Goal: Task Accomplishment & Management: Manage account settings

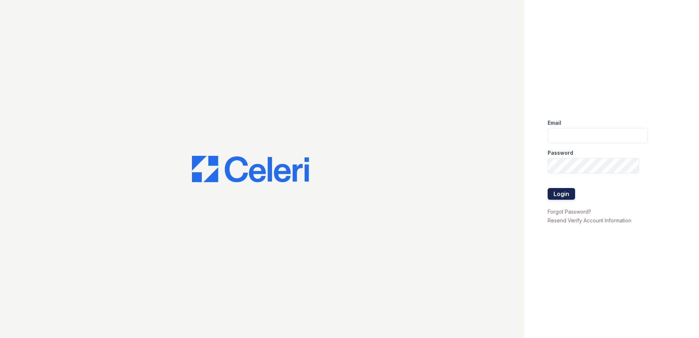
type input "[EMAIL_ADDRESS][DOMAIN_NAME]"
click at [558, 192] on button "Login" at bounding box center [560, 194] width 27 height 12
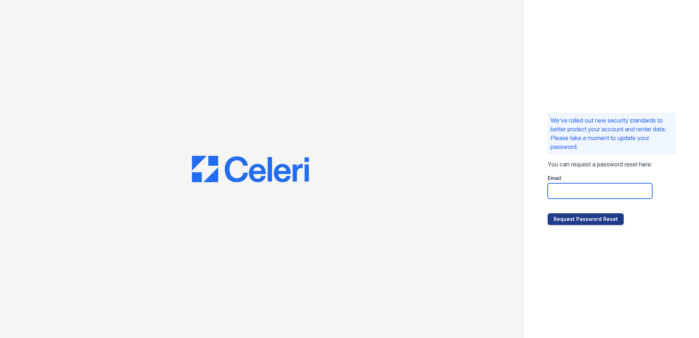
click at [580, 189] on input "email" at bounding box center [599, 190] width 104 height 15
type input "[EMAIL_ADDRESS][DOMAIN_NAME]"
click at [547, 213] on button "Request Password Reset" at bounding box center [585, 219] width 76 height 12
